Goal: Task Accomplishment & Management: Use online tool/utility

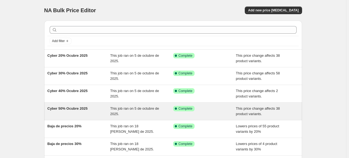
click at [78, 109] on span "Cyber 50% Ocubre 2025" at bounding box center [67, 108] width 40 height 4
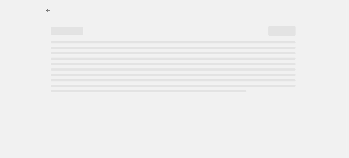
select select "pcap"
select select "no_change"
select select "collection"
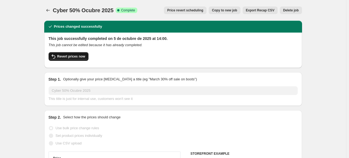
click at [79, 57] on span "Revert prices now" at bounding box center [71, 56] width 28 height 4
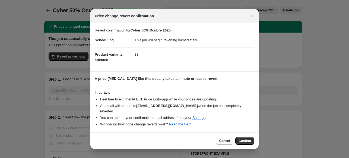
click at [224, 139] on span "Cancel" at bounding box center [224, 141] width 11 height 4
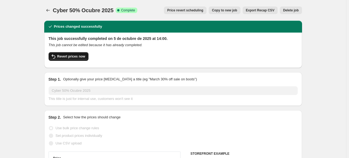
click at [81, 59] on button "Revert prices now" at bounding box center [69, 56] width 40 height 9
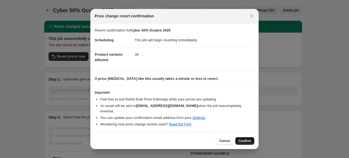
click at [245, 140] on button "Confirm" at bounding box center [244, 141] width 19 height 8
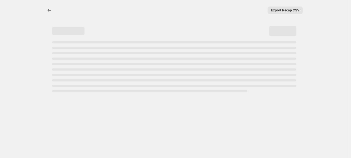
select select "pcap"
select select "no_change"
select select "collection"
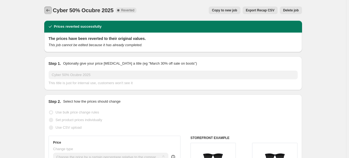
click at [52, 9] on button "Price change jobs" at bounding box center [48, 11] width 8 height 8
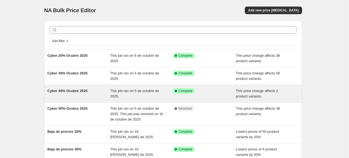
click at [101, 93] on div "Cyber 40% Ocubre 2025" at bounding box center [78, 93] width 63 height 11
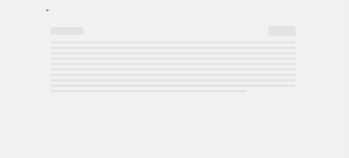
select select "pcap"
select select "no_change"
select select "collection"
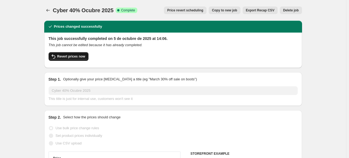
click at [82, 58] on span "Revert prices now" at bounding box center [71, 56] width 28 height 4
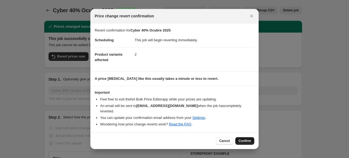
click at [243, 140] on button "Confirm" at bounding box center [244, 141] width 19 height 8
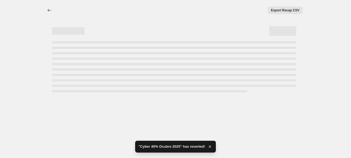
select select "pcap"
select select "no_change"
select select "collection"
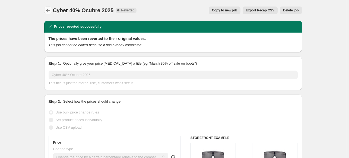
click at [47, 8] on icon "Price change jobs" at bounding box center [47, 10] width 5 height 5
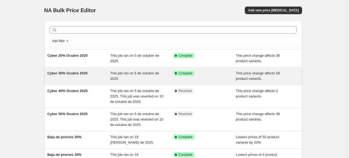
click at [73, 76] on div "Cyber 30% Ocubre 2025" at bounding box center [78, 75] width 63 height 11
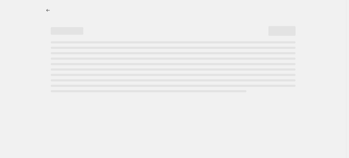
select select "pcap"
select select "no_change"
select select "collection"
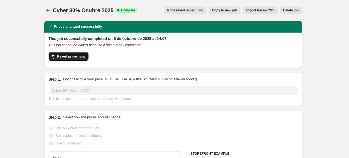
click at [83, 58] on span "Revert prices now" at bounding box center [71, 56] width 28 height 4
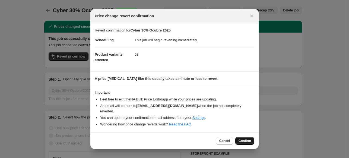
click at [245, 139] on span "Confirm" at bounding box center [244, 141] width 12 height 4
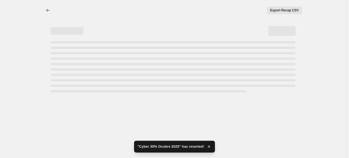
select select "pcap"
select select "no_change"
select select "collection"
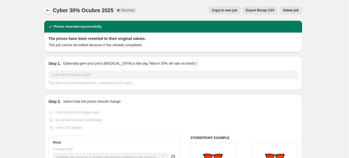
click at [49, 9] on icon "Price change jobs" at bounding box center [47, 10] width 5 height 5
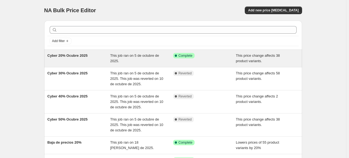
click at [101, 59] on div "Cyber 20% Ocubre 2025" at bounding box center [78, 58] width 63 height 11
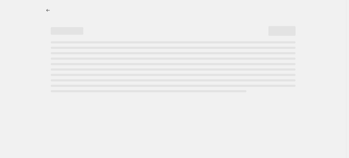
select select "pcap"
select select "no_change"
select select "collection"
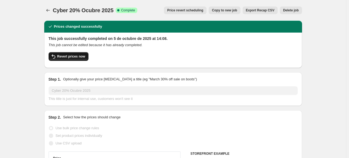
click at [61, 56] on span "Revert prices now" at bounding box center [71, 56] width 28 height 4
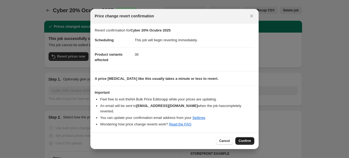
click at [241, 139] on span "Confirm" at bounding box center [244, 141] width 12 height 4
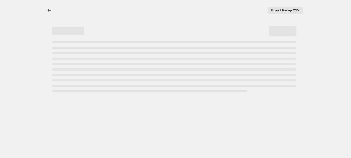
select select "pcap"
select select "no_change"
select select "collection"
